Goal: Register for event/course

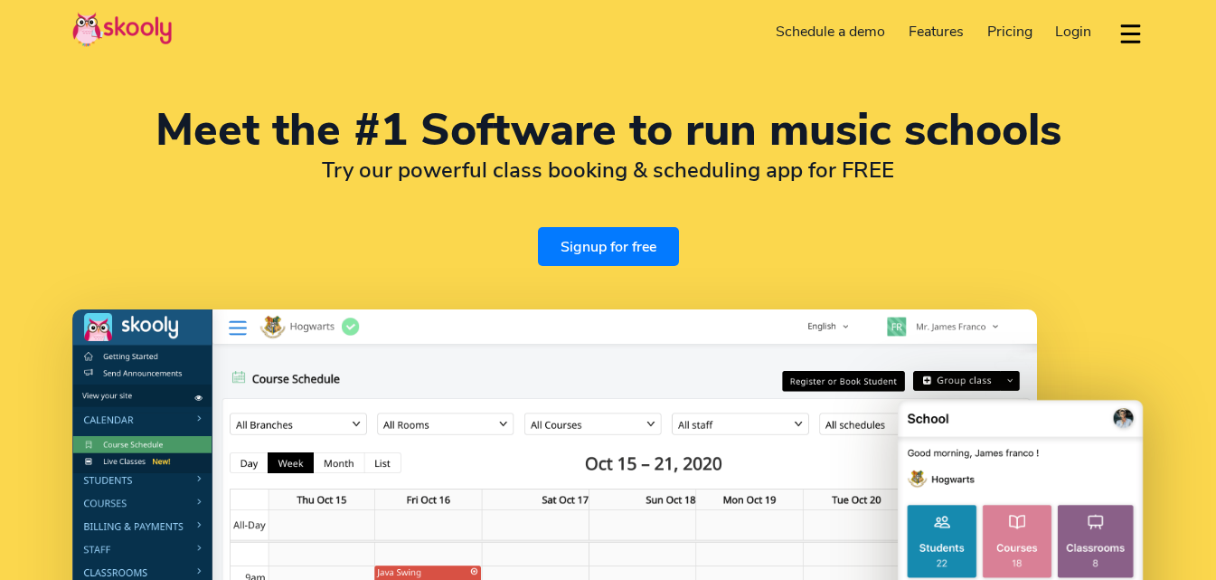
select select "en"
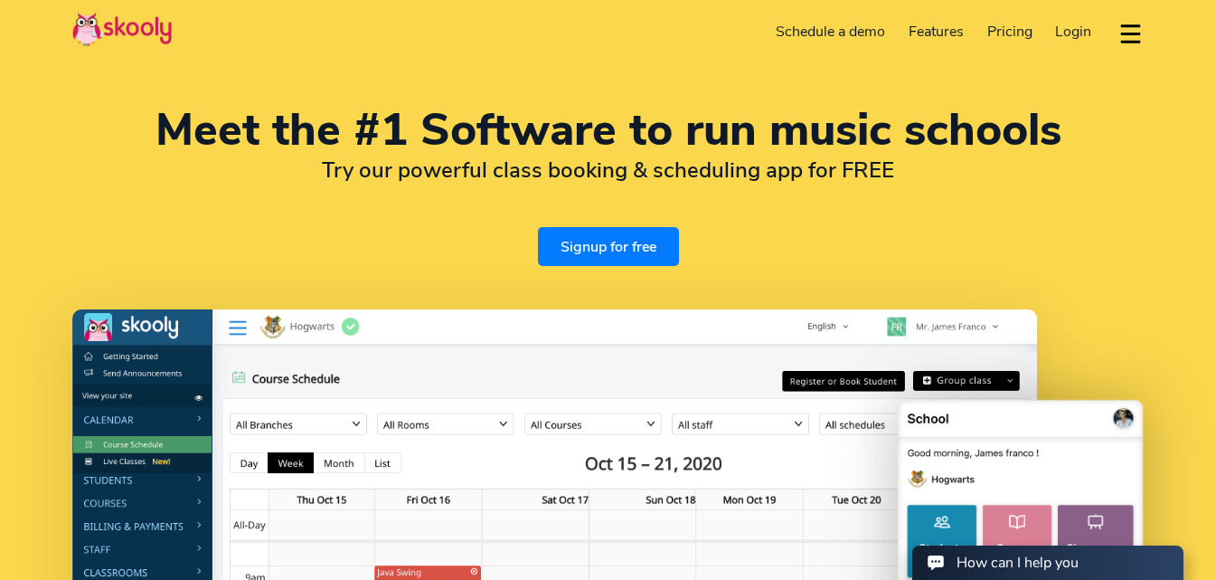
select select "971"
select select "United Arab Emirates"
select select "[GEOGRAPHIC_DATA]/[GEOGRAPHIC_DATA]"
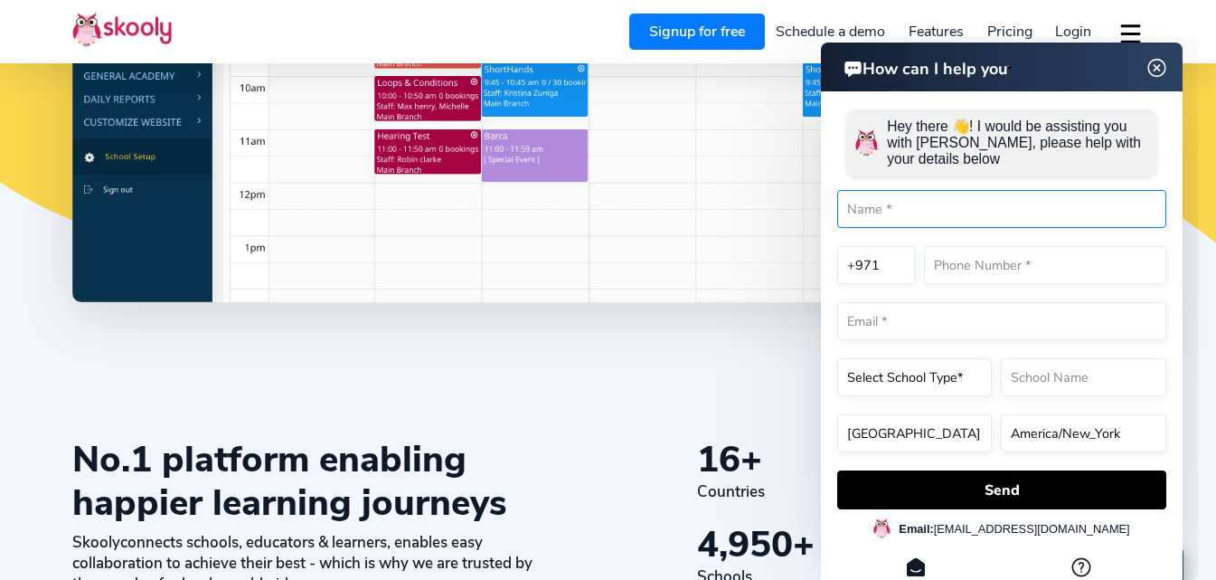
scroll to position [723, 0]
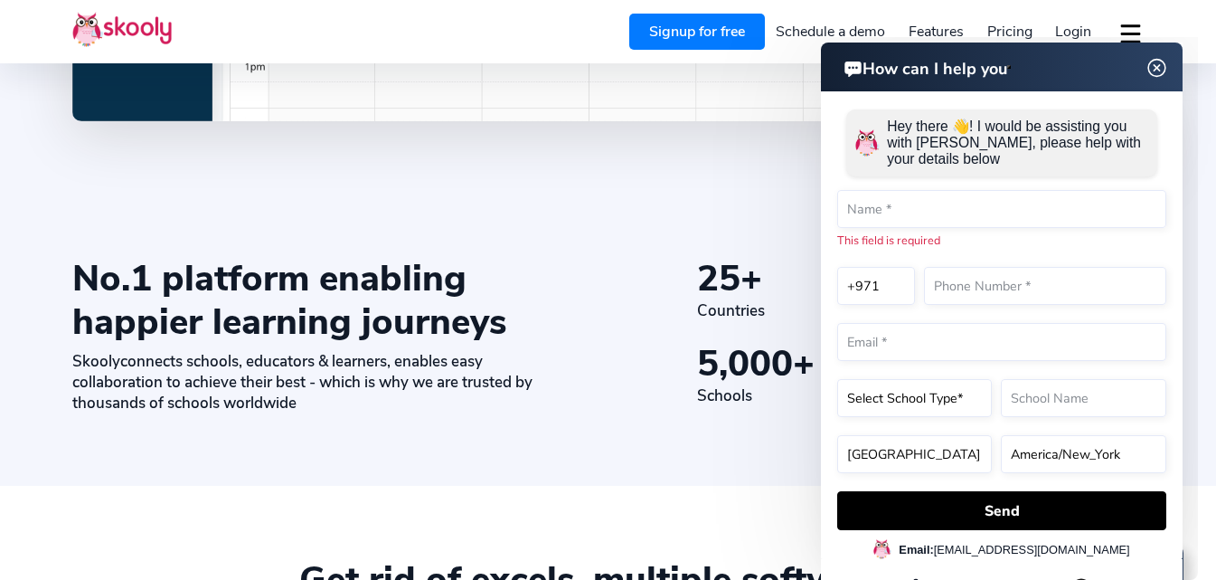
click at [683, 33] on link "Signup for free" at bounding box center [697, 32] width 136 height 36
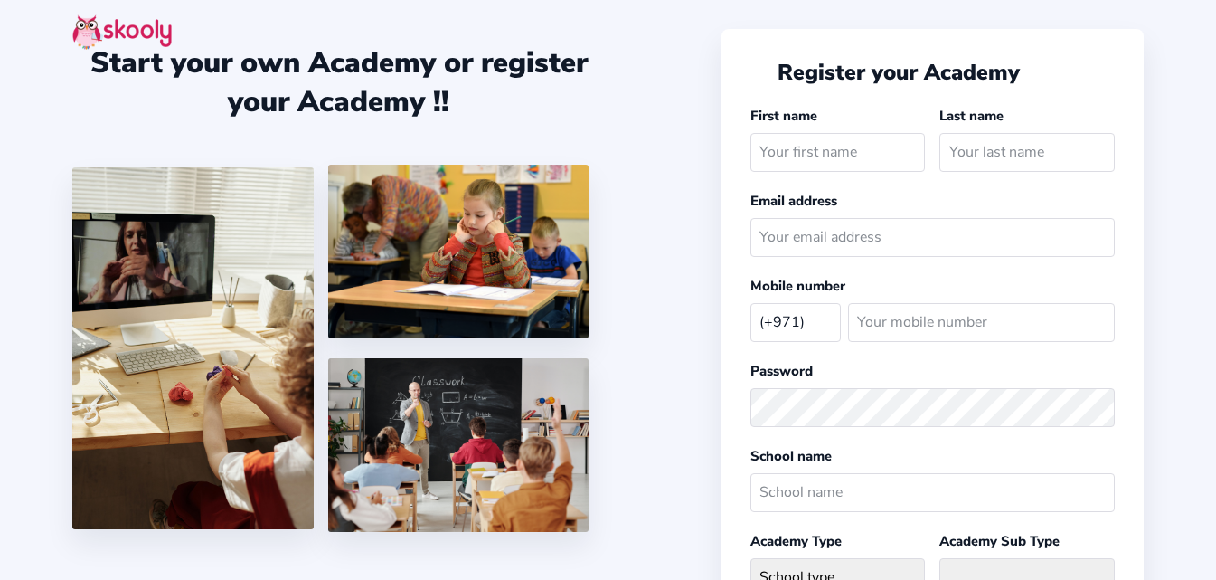
select select "AE"
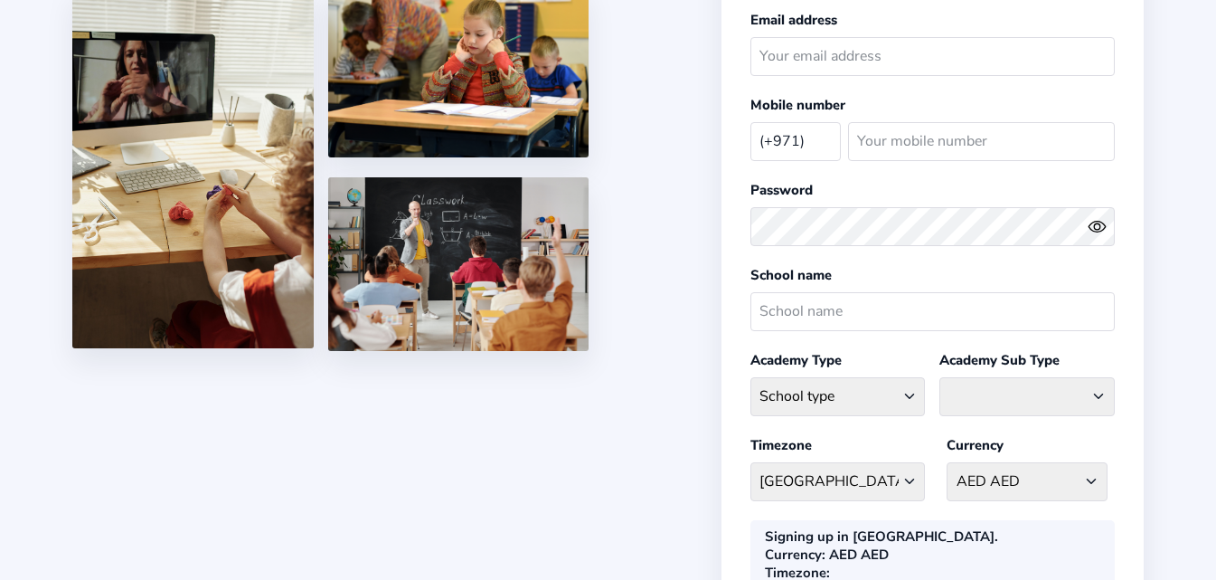
scroll to position [271, 0]
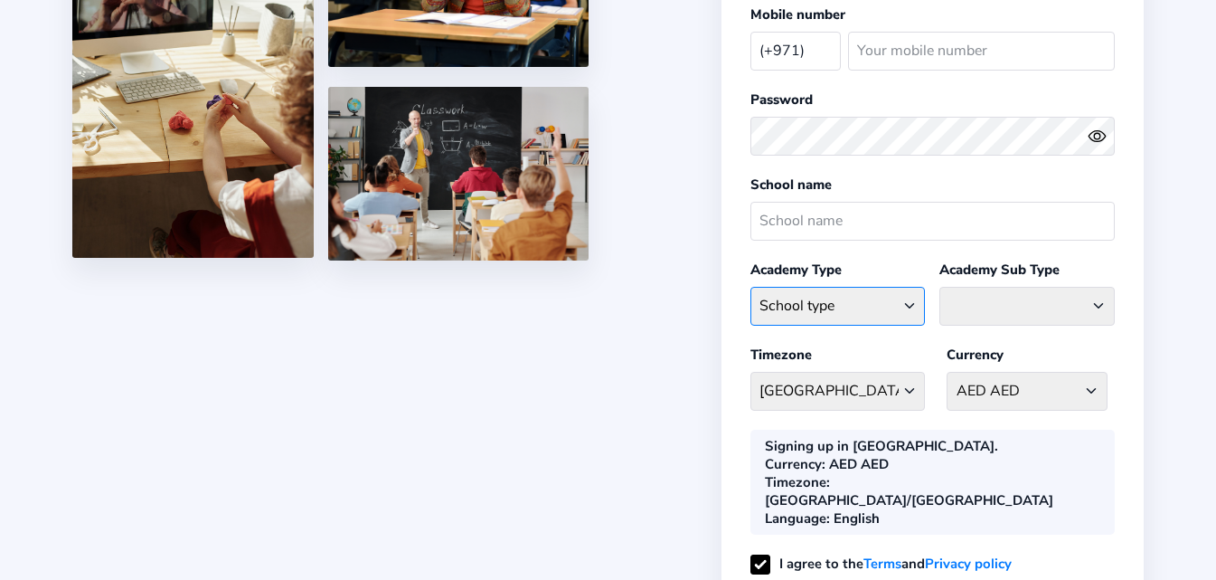
click at [912, 302] on select "School type Academic Afterschool Arts Dance Homeschool Language Martial Arts Mu…" at bounding box center [838, 306] width 175 height 39
select select "AH"
click at [751, 287] on select "School type Academic Afterschool Arts Dance Homeschool Language Martial Arts Mu…" at bounding box center [838, 306] width 175 height 39
click at [1101, 307] on select "Afterschool Homeschool" at bounding box center [1027, 306] width 175 height 39
select select "HS"
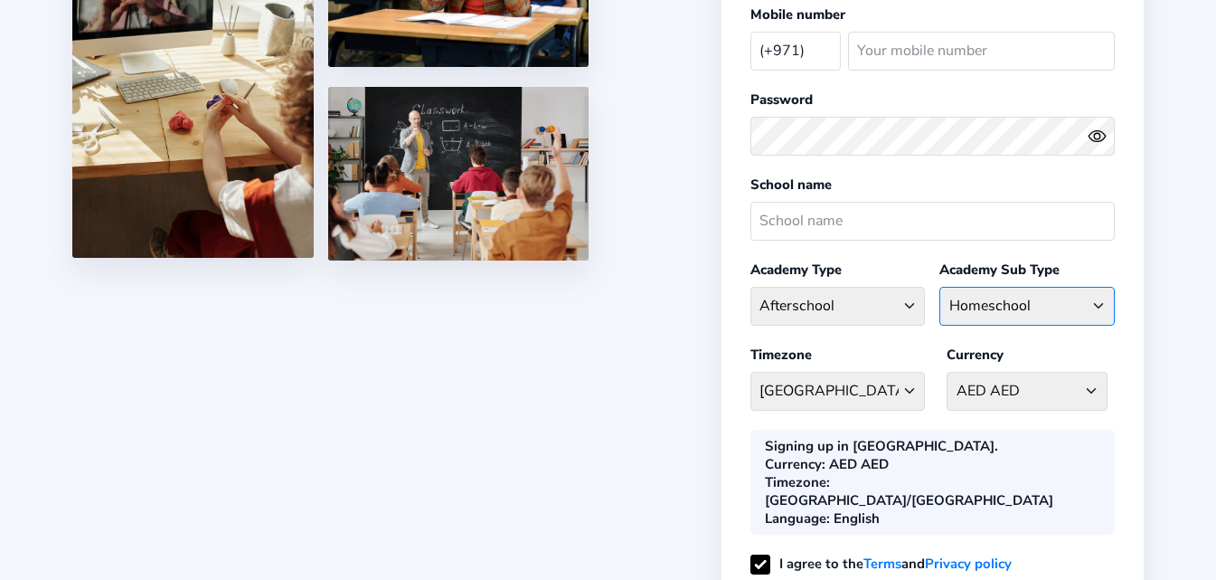
click at [940, 287] on select "Afterschool Homeschool" at bounding box center [1027, 306] width 175 height 39
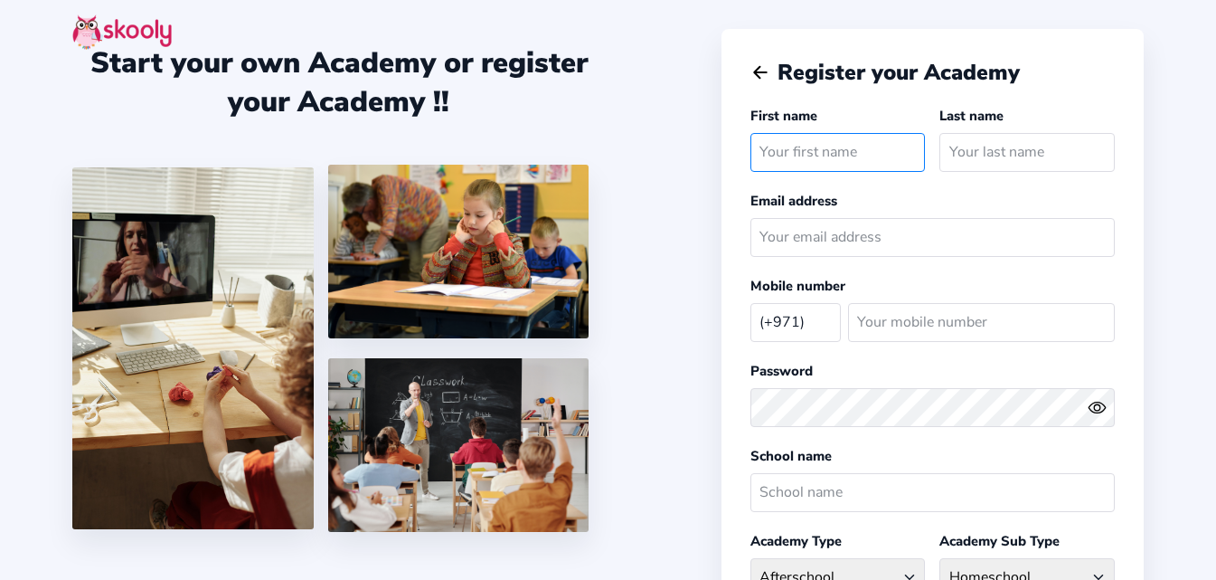
click at [851, 158] on input "text" at bounding box center [838, 152] width 175 height 39
type input "Gresilda"
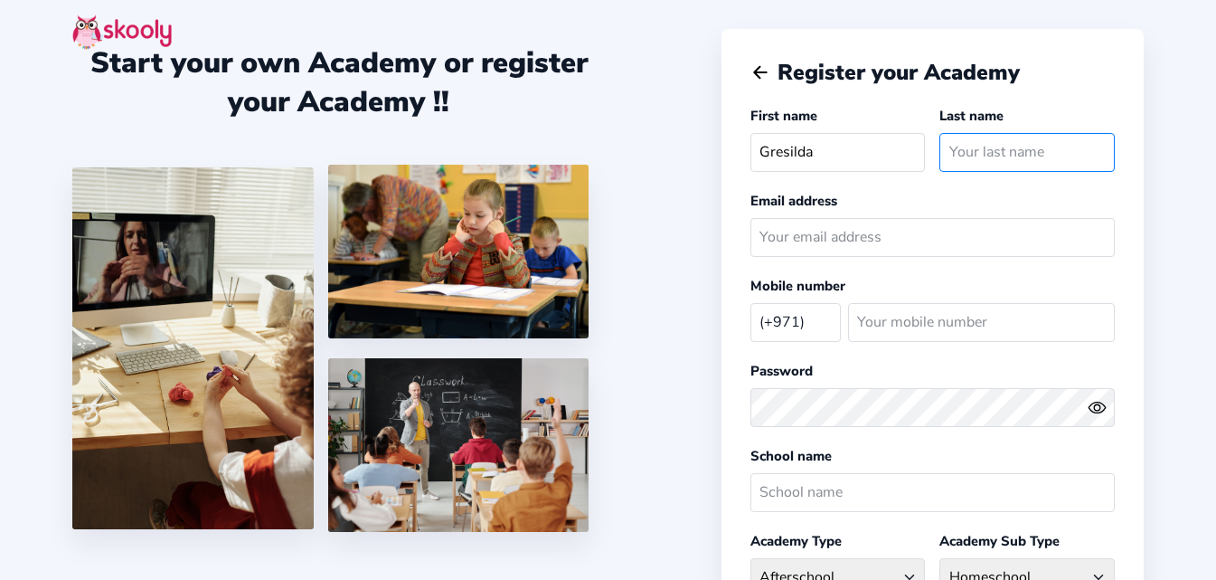
click at [962, 155] on input "text" at bounding box center [1027, 152] width 175 height 39
type input "Ausa"
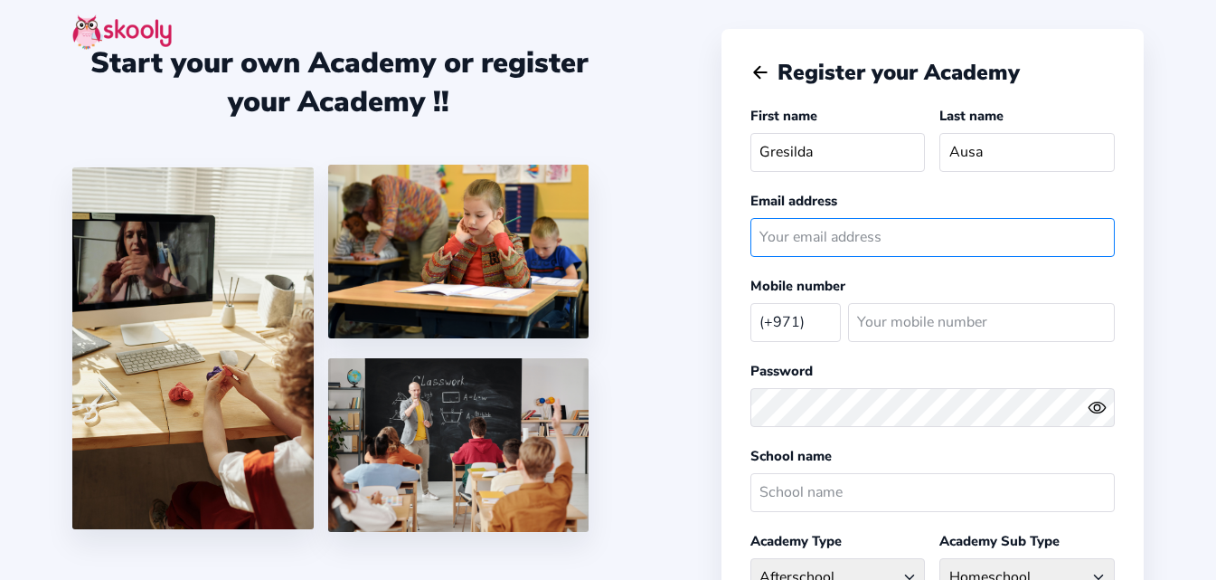
click at [785, 233] on input "email" at bounding box center [933, 237] width 364 height 39
type input "[EMAIL_ADDRESS][DOMAIN_NAME]"
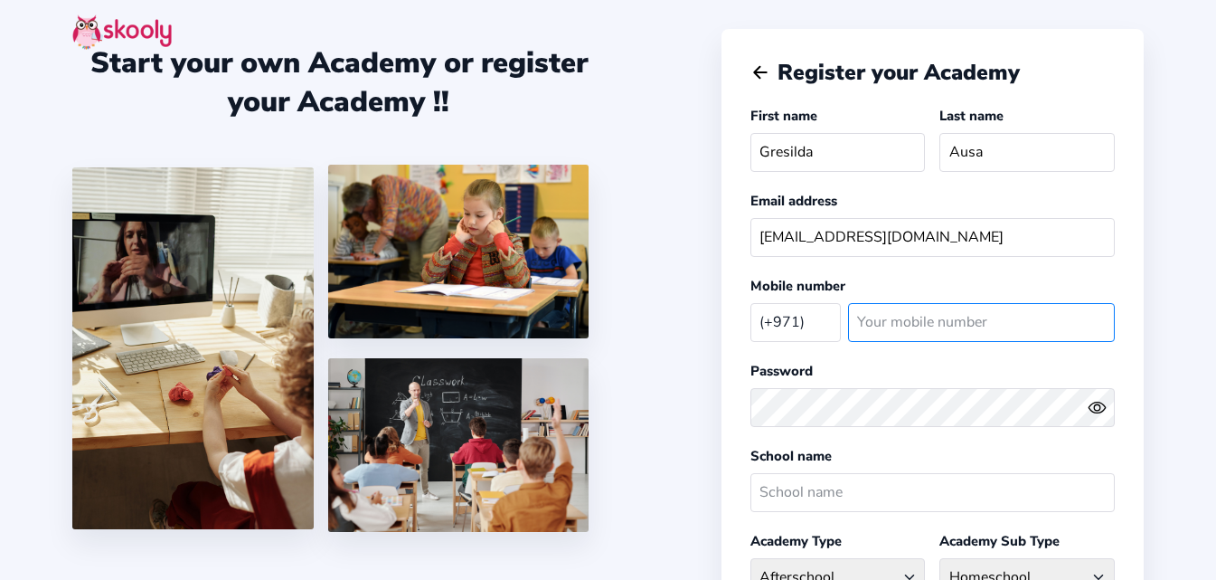
click at [910, 321] on input "number" at bounding box center [981, 322] width 267 height 39
type input "521062888"
click at [1100, 410] on circle "eye outline" at bounding box center [1096, 406] width 5 height 5
click at [1093, 403] on icon "eye off outline" at bounding box center [1096, 408] width 17 height 14
click at [0, 0] on icon "Eye" at bounding box center [0, 0] width 0 height 0
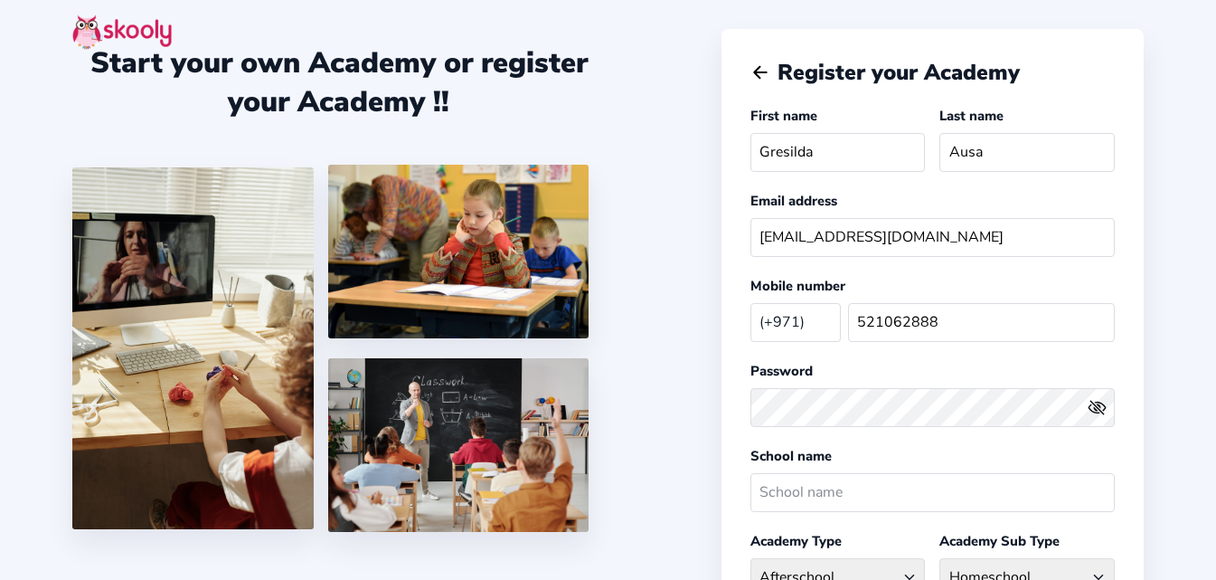
click at [1094, 404] on icon "eye off outline" at bounding box center [1096, 408] width 17 height 14
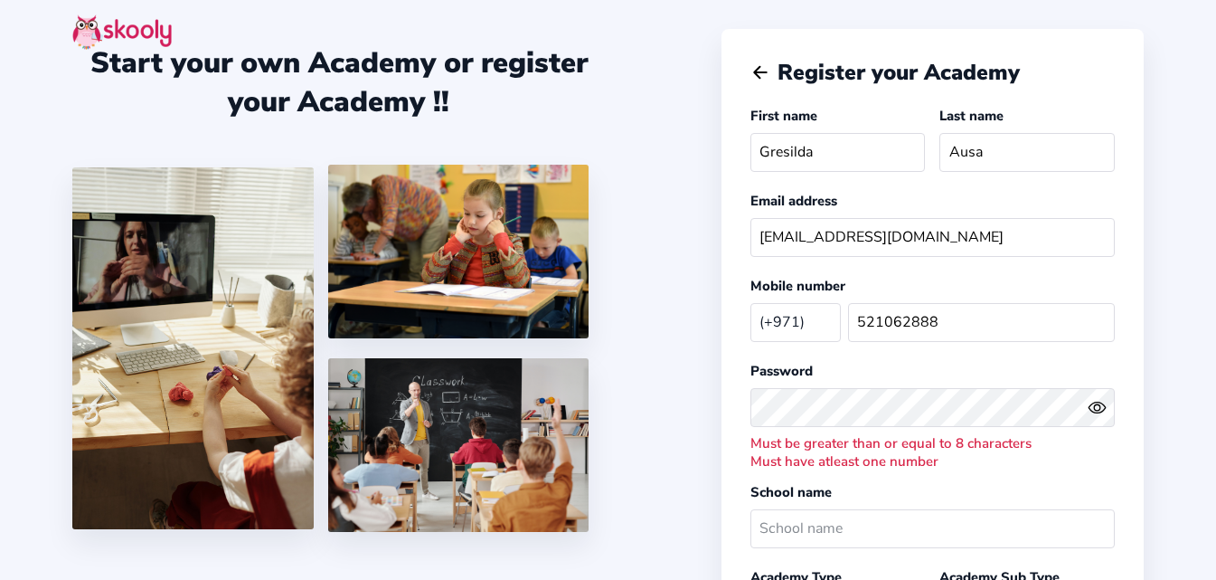
click at [1101, 403] on icon "eye outline" at bounding box center [1097, 406] width 16 height 11
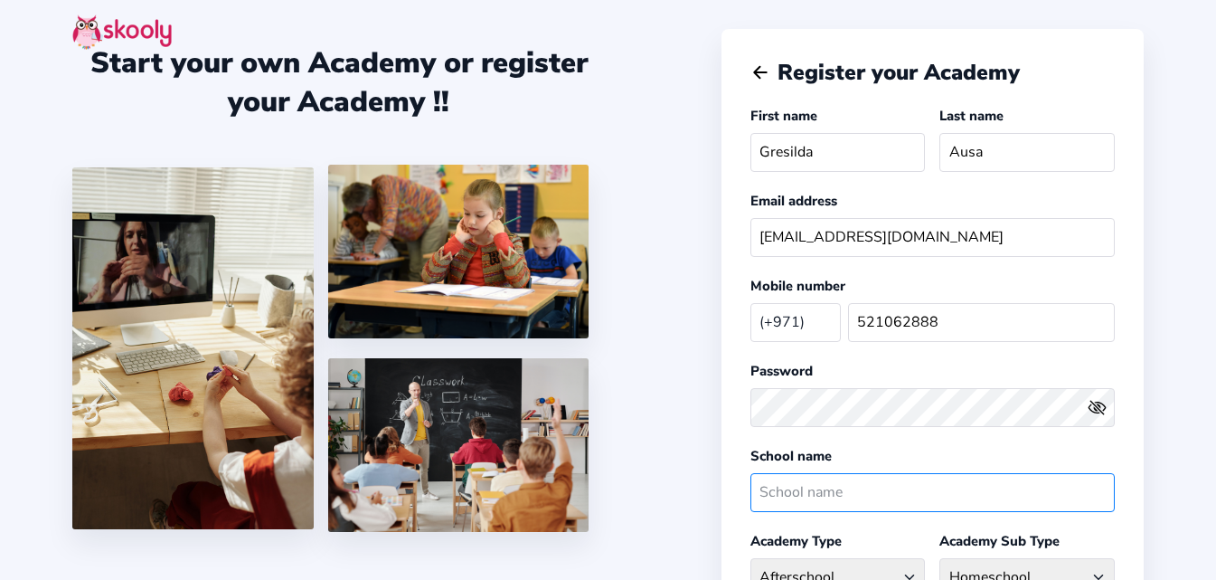
click at [864, 495] on input "text" at bounding box center [933, 492] width 364 height 39
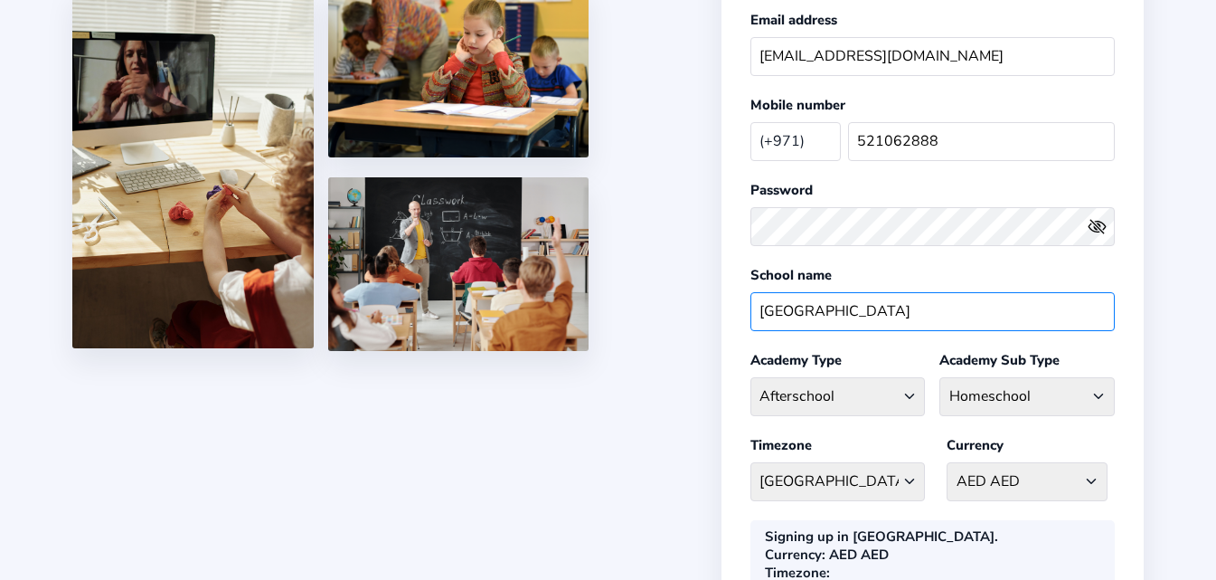
scroll to position [362, 0]
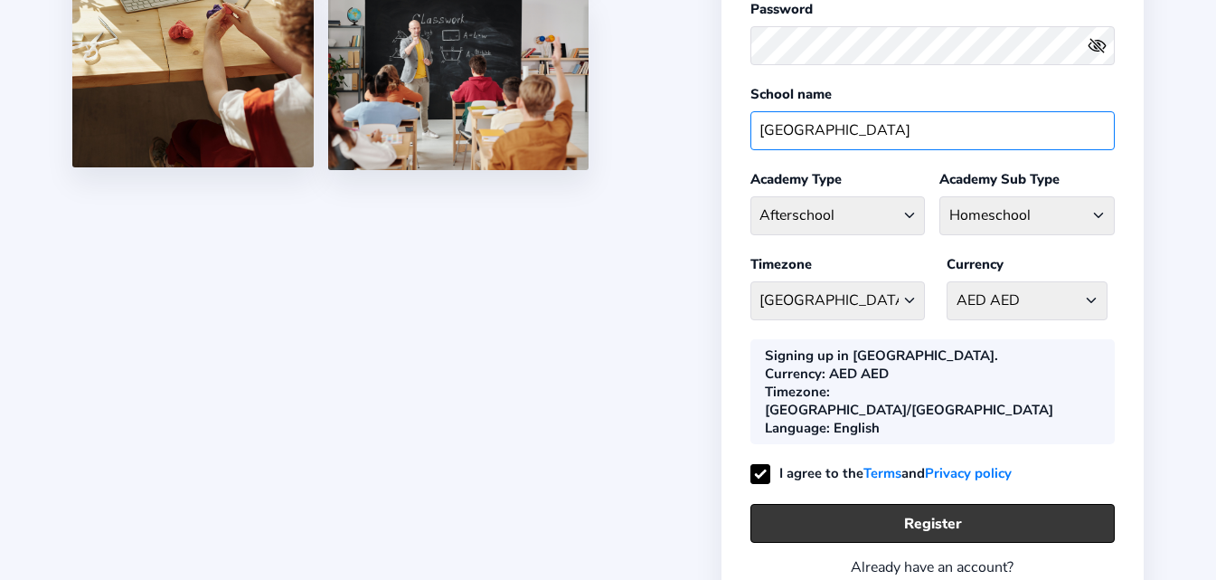
type input "[GEOGRAPHIC_DATA]"
click at [962, 504] on button "Register" at bounding box center [933, 523] width 364 height 39
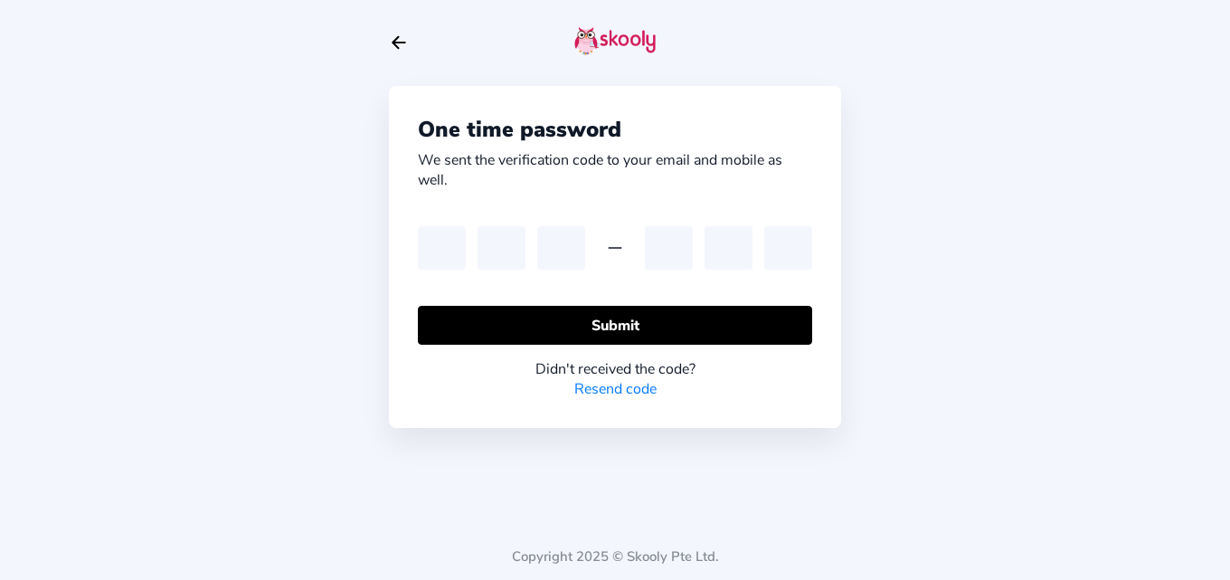
type input "3"
type input "6"
type input "5"
type input "4"
type input "3"
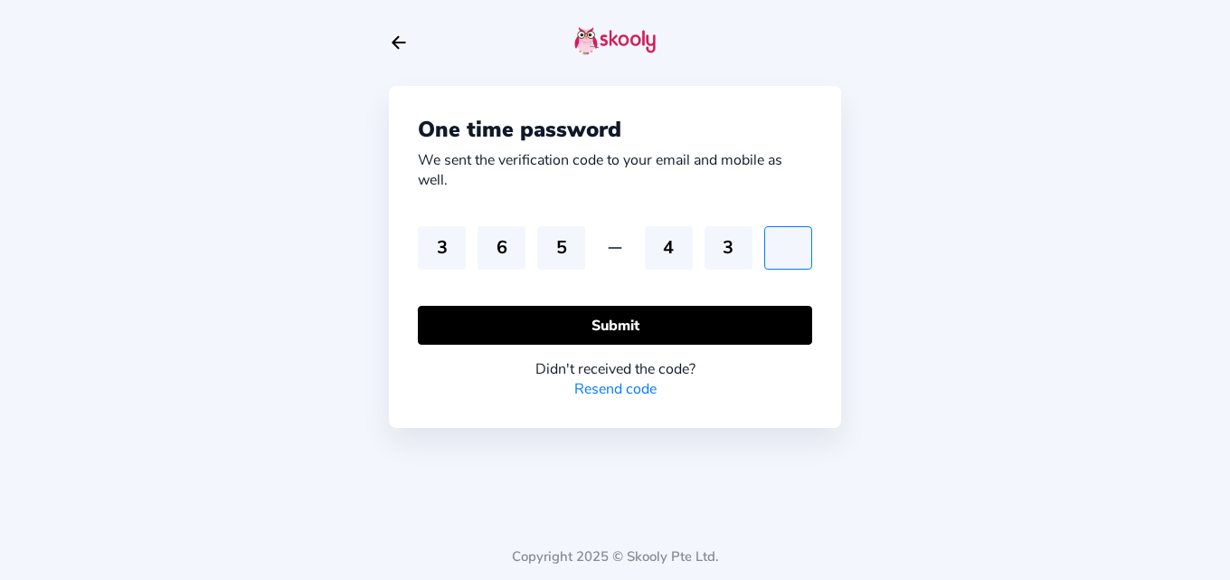
type input "8"
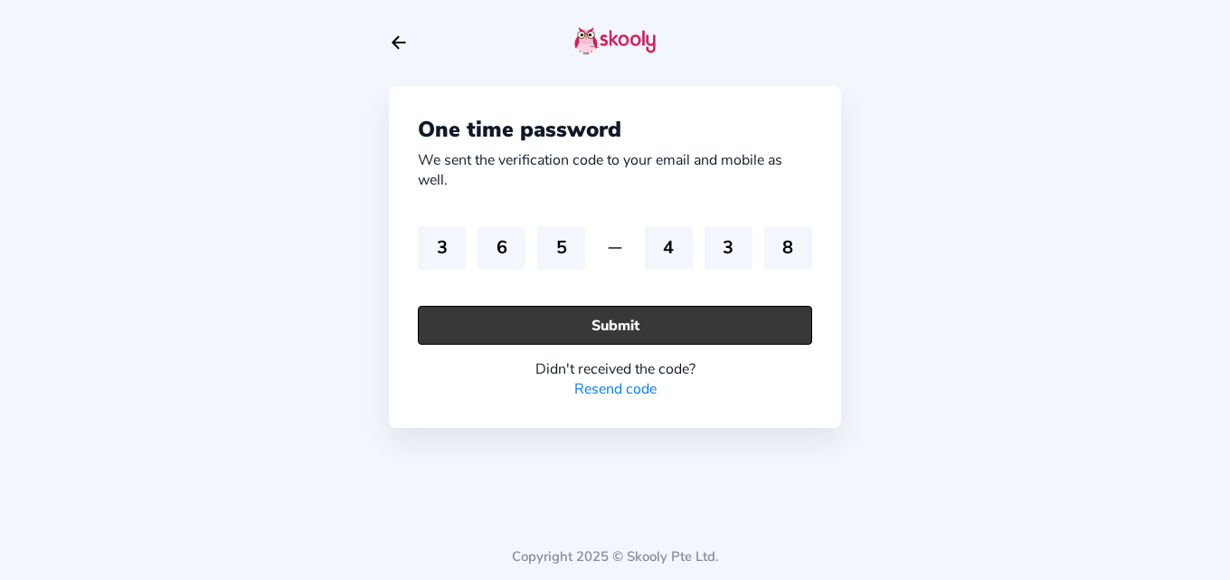
click at [647, 328] on button "Submit" at bounding box center [615, 325] width 394 height 39
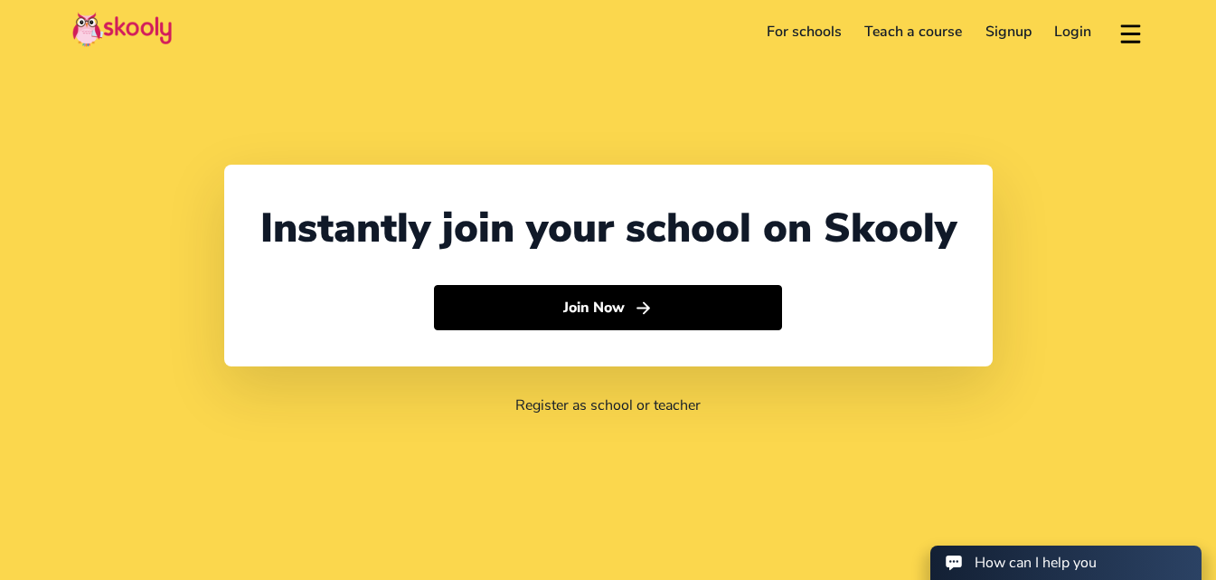
select select "971"
select select "United Arab Emirates"
select select "[GEOGRAPHIC_DATA]/[GEOGRAPHIC_DATA]"
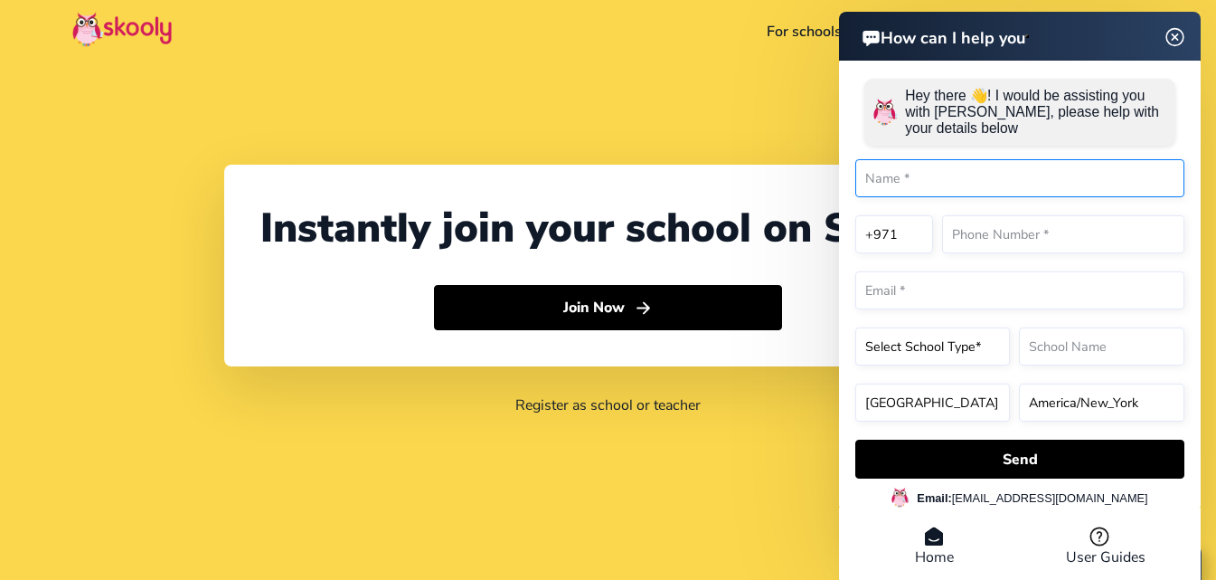
scroll to position [90, 0]
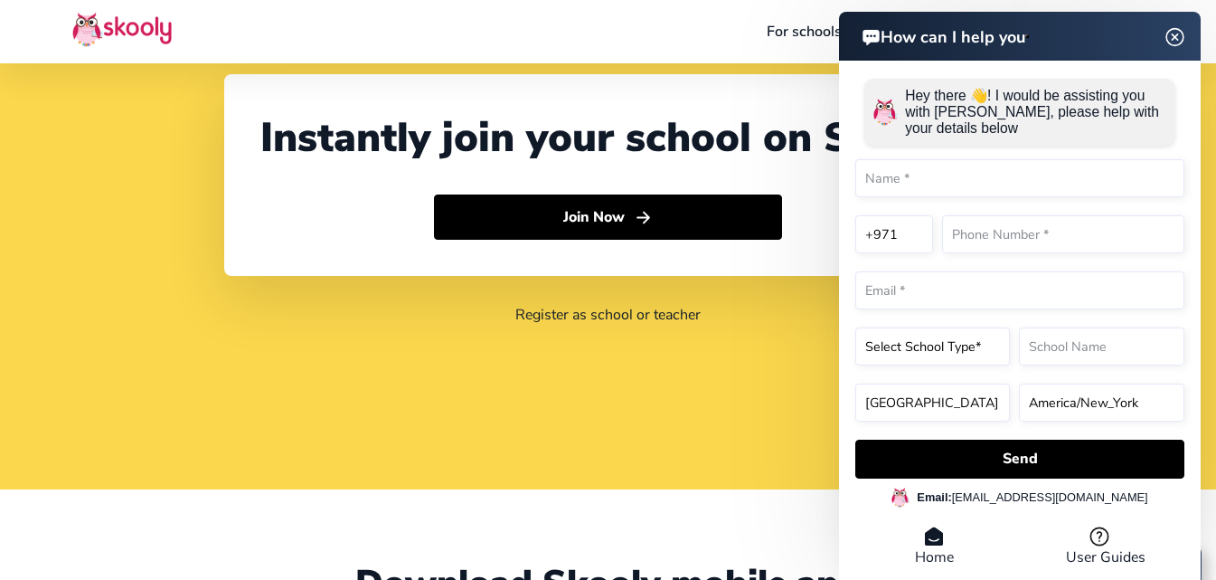
click at [1175, 25] on img at bounding box center [1175, 37] width 23 height 34
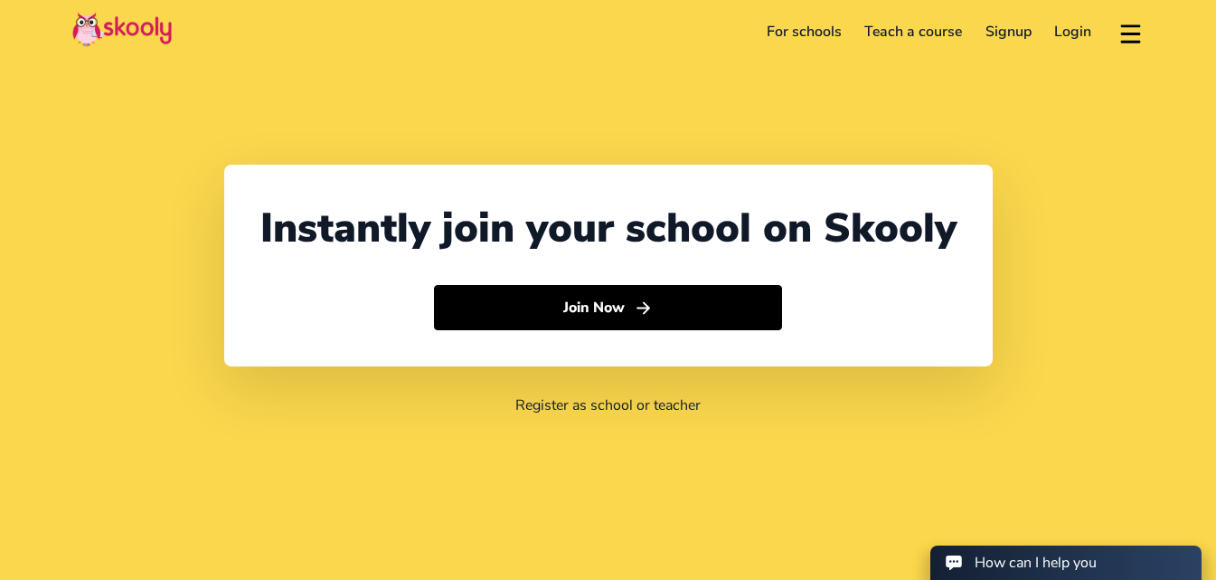
select select "971"
select select "United Arab Emirates"
select select "[GEOGRAPHIC_DATA]/[GEOGRAPHIC_DATA]"
